Goal: Find specific page/section: Find specific page/section

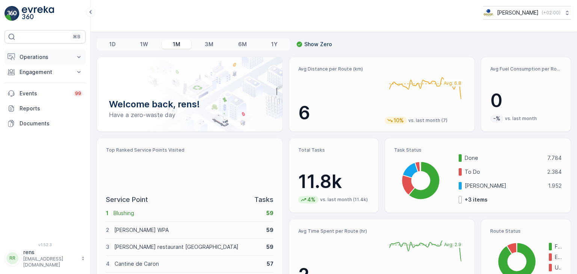
click at [36, 56] on p "Operations" at bounding box center [45, 57] width 51 height 8
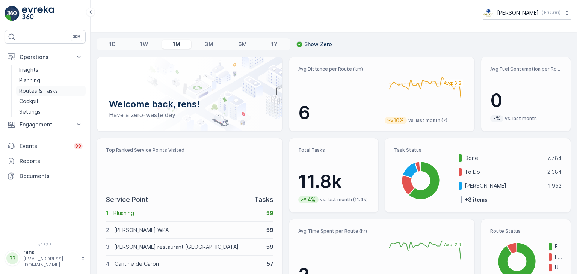
click at [37, 90] on p "Routes & Tasks" at bounding box center [38, 91] width 39 height 8
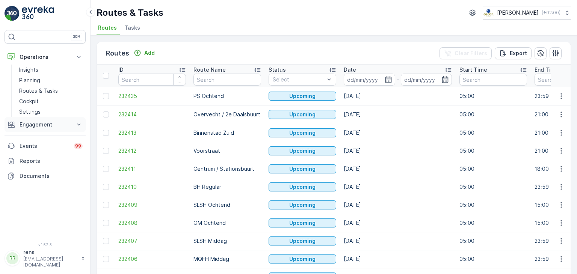
click at [30, 124] on p "Engagement" at bounding box center [45, 125] width 51 height 8
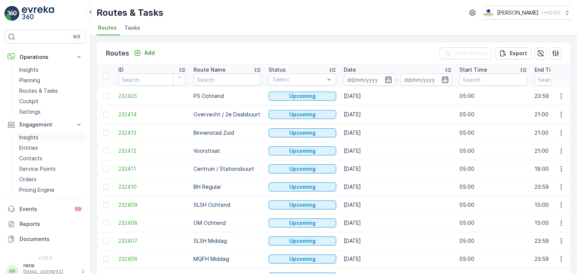
click at [25, 136] on p "Insights" at bounding box center [28, 138] width 19 height 8
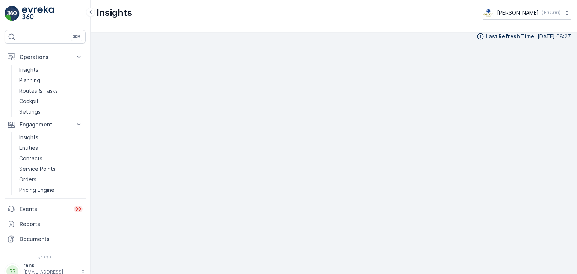
scroll to position [8, 0]
click at [382, 22] on div "Insights [PERSON_NAME] ( +02:00 )" at bounding box center [333, 16] width 486 height 32
